Goal: Task Accomplishment & Management: Use online tool/utility

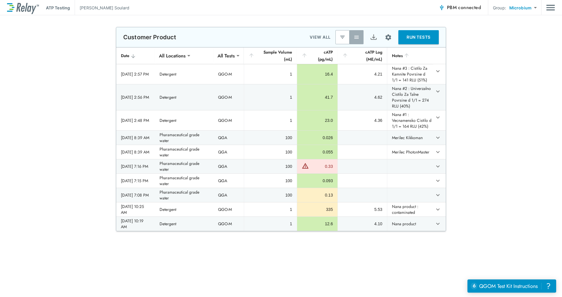
click at [131, 56] on icon "sticky table" at bounding box center [133, 56] width 6 height 6
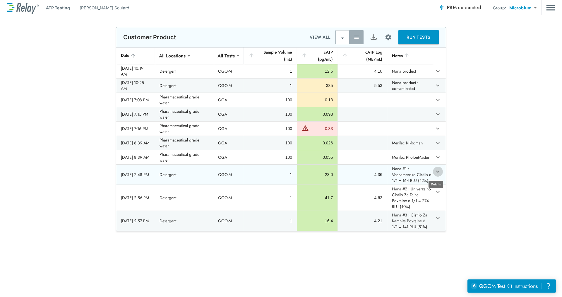
click at [436, 172] on icon "expand row" at bounding box center [438, 172] width 4 height 2
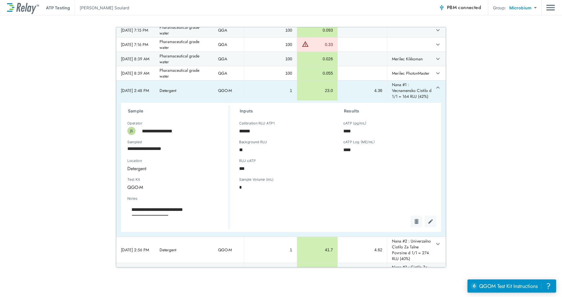
scroll to position [106, 0]
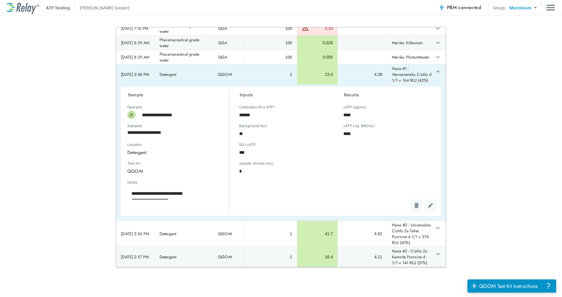
type textarea "*"
click at [434, 68] on icon "expand row" at bounding box center [437, 71] width 7 height 7
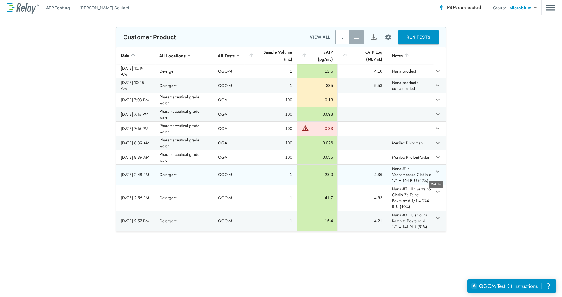
scroll to position [0, 0]
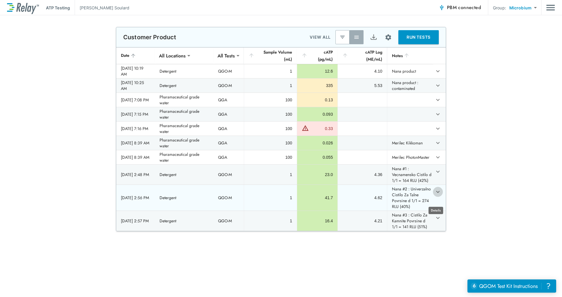
click at [436, 193] on icon "expand row" at bounding box center [438, 192] width 4 height 2
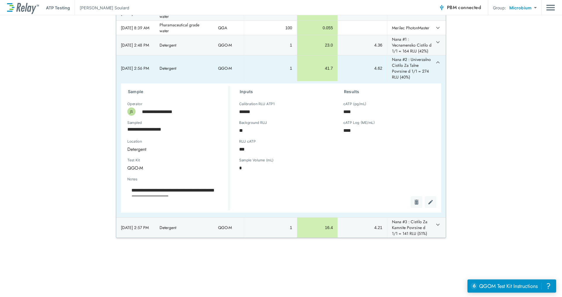
scroll to position [106, 0]
type textarea "*"
click at [434, 62] on icon "expand row" at bounding box center [437, 62] width 7 height 7
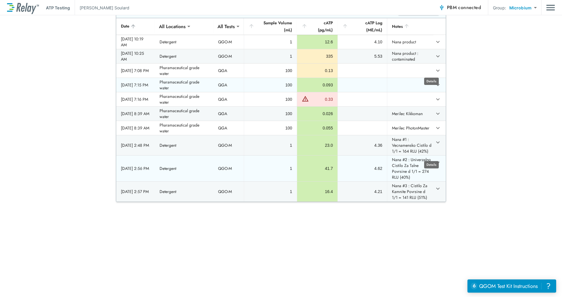
type textarea "*"
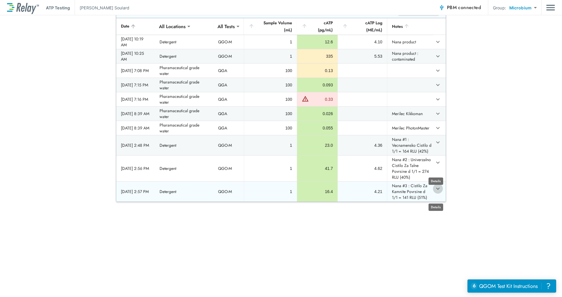
click at [436, 192] on icon "expand row" at bounding box center [437, 188] width 7 height 7
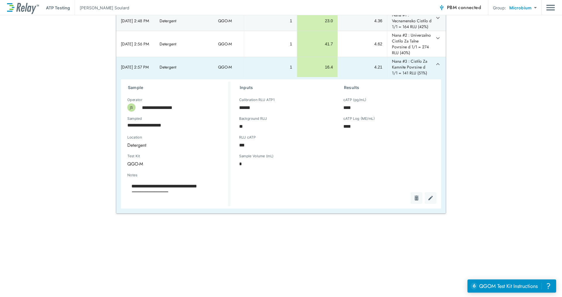
scroll to position [59, 0]
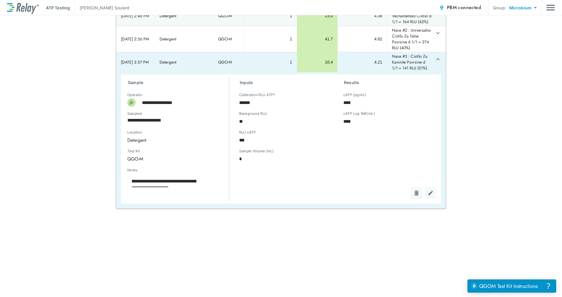
type textarea "*"
click at [434, 58] on icon "expand row" at bounding box center [437, 59] width 7 height 7
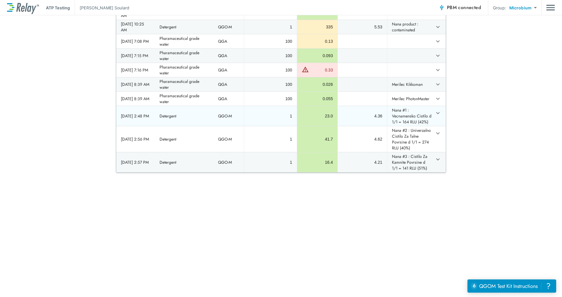
scroll to position [0, 0]
